Goal: Use online tool/utility: Utilize a website feature to perform a specific function

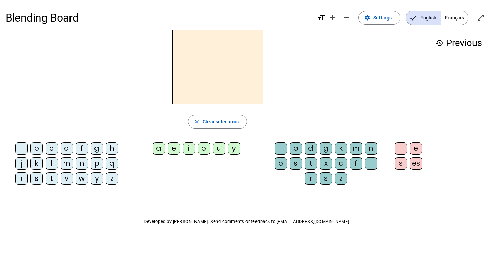
click at [457, 17] on span "Français" at bounding box center [454, 18] width 27 height 14
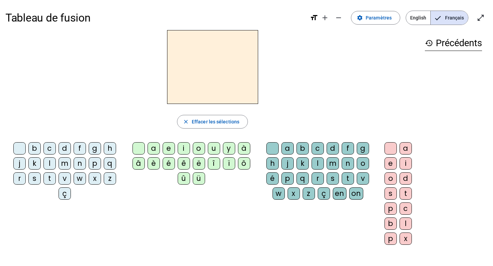
click at [244, 165] on div "ô" at bounding box center [244, 164] width 12 height 12
click at [244, 150] on div "à" at bounding box center [244, 148] width 12 height 12
click at [214, 124] on span "Effacer les sélections" at bounding box center [216, 122] width 48 height 8
click at [186, 177] on div "û" at bounding box center [184, 179] width 12 height 12
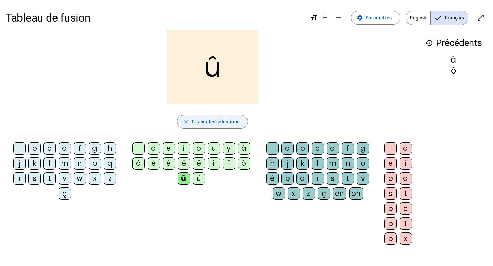
click at [213, 118] on span "Effacer les sélections" at bounding box center [216, 122] width 48 height 8
click at [94, 164] on div "p" at bounding box center [95, 164] width 12 height 12
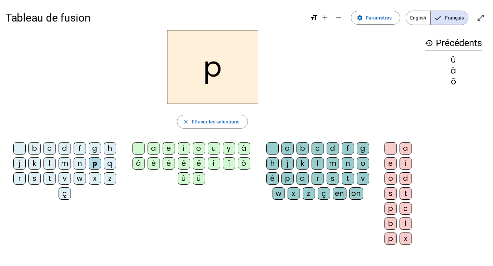
click at [212, 147] on div "u" at bounding box center [214, 148] width 12 height 12
click at [427, 42] on mat-icon "history" at bounding box center [429, 43] width 8 height 8
click at [376, 18] on span "Paramètres" at bounding box center [379, 18] width 26 height 8
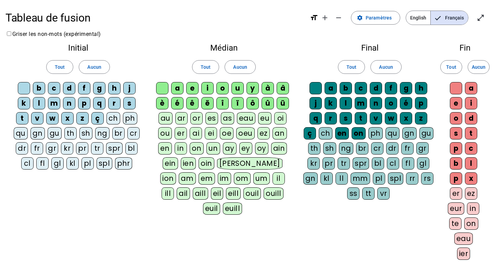
click at [208, 104] on div "ë" at bounding box center [207, 103] width 12 height 12
click at [217, 104] on div "î" at bounding box center [222, 103] width 12 height 12
click at [221, 104] on div "î" at bounding box center [222, 103] width 12 height 12
click at [163, 103] on div "è" at bounding box center [162, 103] width 12 height 12
click at [171, 103] on letter-bubble "è" at bounding box center [163, 104] width 15 height 15
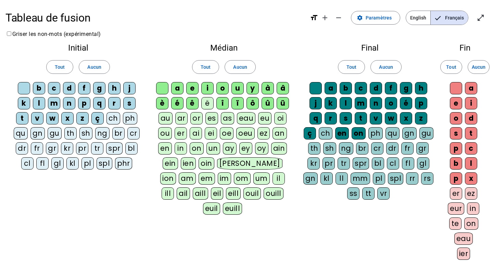
click at [158, 101] on div "è" at bounding box center [162, 103] width 12 height 12
click at [172, 101] on div "é" at bounding box center [177, 103] width 12 height 12
click at [191, 104] on div "ê" at bounding box center [192, 103] width 12 height 12
click at [223, 103] on div "î" at bounding box center [222, 103] width 12 height 12
click at [236, 104] on div "ï" at bounding box center [238, 103] width 12 height 12
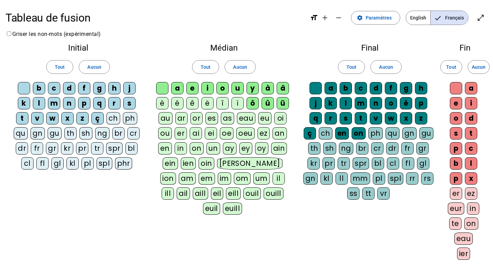
click at [255, 105] on div "ô" at bounding box center [253, 103] width 12 height 12
click at [268, 102] on div "û" at bounding box center [268, 103] width 12 height 12
click at [284, 101] on div "ü" at bounding box center [283, 103] width 12 height 12
click at [282, 89] on div "â" at bounding box center [283, 88] width 12 height 12
click at [267, 85] on div "à" at bounding box center [268, 88] width 12 height 12
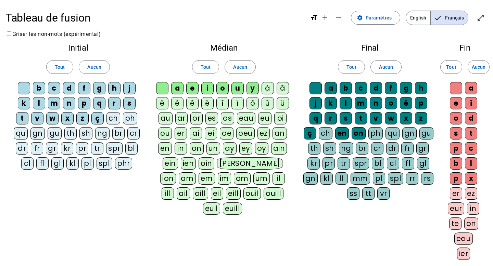
click at [251, 90] on div "y" at bounding box center [253, 88] width 12 height 12
click at [453, 18] on span "Français" at bounding box center [449, 18] width 37 height 14
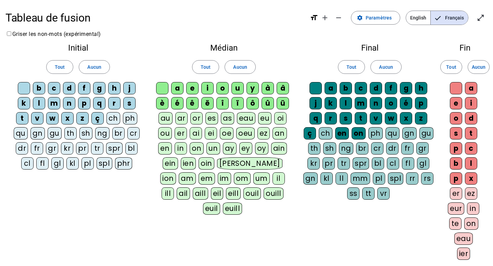
click at [170, 39] on div "Médian Tout Aucun a e i o u y à â è é ê ë [PERSON_NAME] ô û ü au ar or es as ea…" at bounding box center [224, 130] width 147 height 185
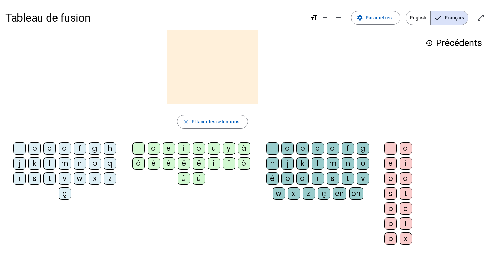
click at [111, 145] on div "h" at bounding box center [110, 148] width 12 height 12
click at [153, 164] on div "è" at bounding box center [154, 164] width 12 height 12
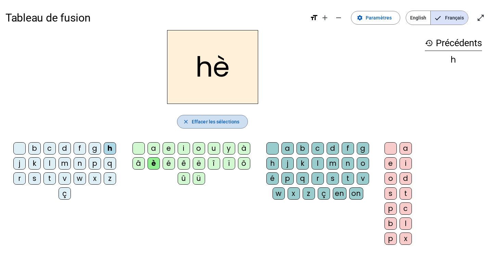
click at [216, 121] on span "Effacer les sélections" at bounding box center [216, 122] width 48 height 8
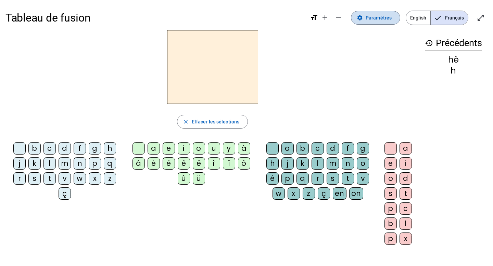
click at [375, 15] on span "Paramètres" at bounding box center [379, 18] width 26 height 8
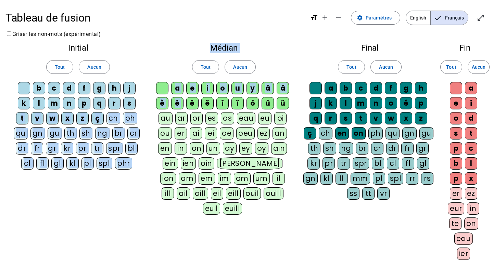
drag, startPoint x: 147, startPoint y: 102, endPoint x: 190, endPoint y: 104, distance: 42.5
click at [190, 104] on div "Initial Tout Aucun b c d f g h j k l m n p q r s t v w x z ç ch ph qu gn gu th …" at bounding box center [246, 153] width 482 height 230
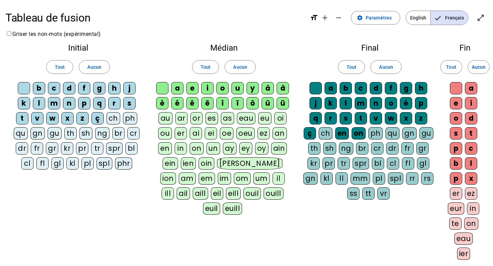
click at [148, 87] on div "Initial Tout Aucun b c d f g h j k l m n p q r s t v w x z ç ch ph qu gn gu th …" at bounding box center [77, 108] width 145 height 140
click at [267, 88] on div "à" at bounding box center [268, 88] width 12 height 12
click at [283, 88] on div "â" at bounding box center [283, 88] width 12 height 12
click at [283, 102] on div "ü" at bounding box center [283, 103] width 12 height 12
click at [266, 103] on div "û" at bounding box center [268, 103] width 12 height 12
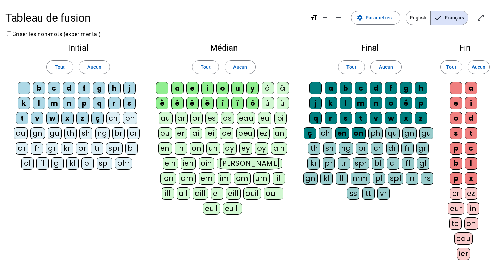
drag, startPoint x: 249, startPoint y: 101, endPoint x: 240, endPoint y: 101, distance: 8.6
click at [243, 101] on div "a e i o u y à â è é ê ë [PERSON_NAME] ô û ü au ar or es as eau eu oi ou er ai e…" at bounding box center [224, 150] width 136 height 136
click at [163, 104] on div "è" at bounding box center [162, 103] width 12 height 12
click at [177, 104] on div "é" at bounding box center [177, 103] width 12 height 12
click at [190, 104] on div "ê" at bounding box center [192, 103] width 12 height 12
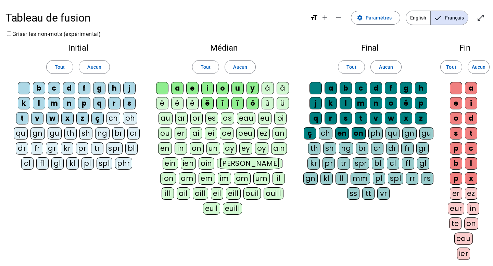
click at [212, 104] on div "ë" at bounding box center [207, 103] width 12 height 12
click at [225, 105] on div "î" at bounding box center [222, 103] width 12 height 12
click at [239, 105] on div "ï" at bounding box center [238, 103] width 12 height 12
click at [252, 101] on div "ô" at bounding box center [253, 103] width 12 height 12
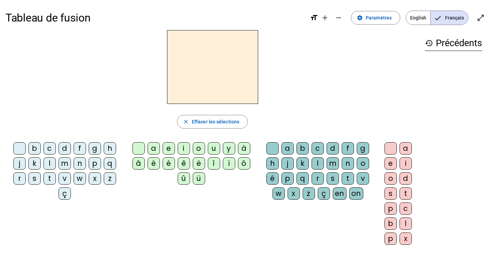
click at [137, 163] on div "â" at bounding box center [139, 164] width 12 height 12
